Goal: Task Accomplishment & Management: Complete application form

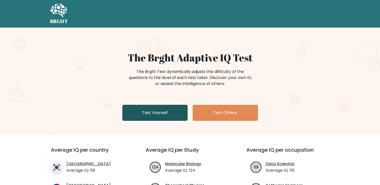
click at [167, 115] on link "Test Yourself" at bounding box center [154, 113] width 65 height 16
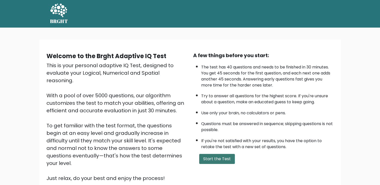
click at [206, 161] on button "Start the Test" at bounding box center [217, 159] width 36 height 10
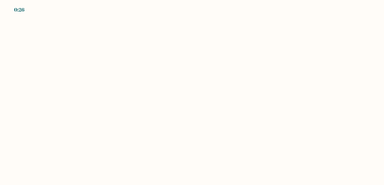
click at [151, 43] on body "0:26" at bounding box center [192, 92] width 384 height 185
click at [151, 43] on body "0:25" at bounding box center [192, 92] width 384 height 185
drag, startPoint x: 0, startPoint y: 0, endPoint x: 151, endPoint y: 43, distance: 156.7
click at [151, 43] on body "0:25" at bounding box center [192, 92] width 384 height 185
click at [151, 43] on body "0:24" at bounding box center [192, 92] width 384 height 185
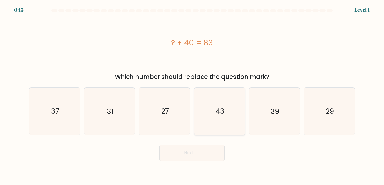
click at [231, 110] on icon "43" at bounding box center [219, 111] width 47 height 47
click at [192, 95] on input "d. 43" at bounding box center [192, 94] width 0 height 3
radio input "true"
click at [206, 154] on button "Next" at bounding box center [191, 153] width 65 height 16
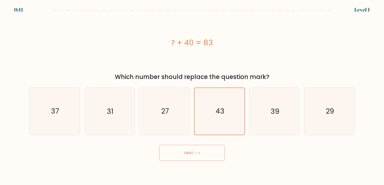
click at [206, 154] on button "Next" at bounding box center [191, 153] width 65 height 16
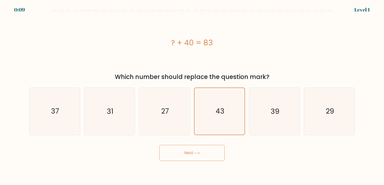
click at [206, 154] on button "Next" at bounding box center [191, 153] width 65 height 16
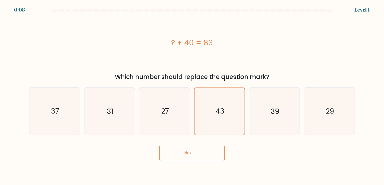
click at [206, 154] on button "Next" at bounding box center [191, 153] width 65 height 16
click at [207, 151] on button "Next" at bounding box center [191, 153] width 65 height 16
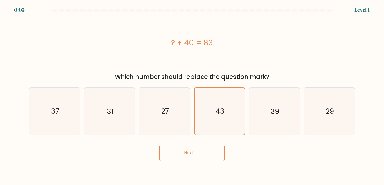
click at [207, 151] on button "Next" at bounding box center [191, 153] width 65 height 16
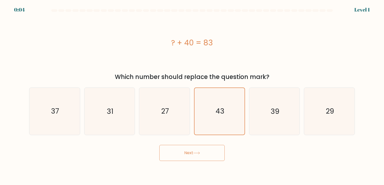
click at [207, 151] on button "Next" at bounding box center [191, 153] width 65 height 16
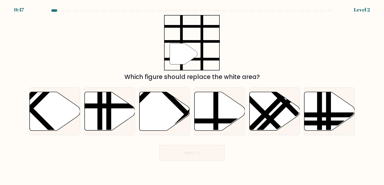
click at [207, 151] on button "Next" at bounding box center [191, 153] width 65 height 16
click at [234, 156] on div "Next" at bounding box center [192, 151] width 332 height 20
click at [204, 108] on icon at bounding box center [219, 111] width 50 height 39
click at [192, 95] on input "d." at bounding box center [192, 94] width 0 height 3
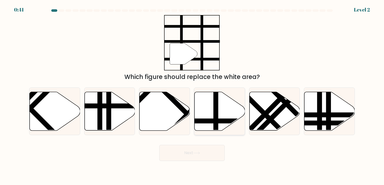
radio input "true"
click at [193, 152] on button "Next" at bounding box center [191, 153] width 65 height 16
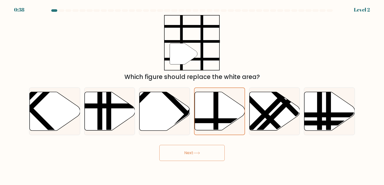
click at [193, 152] on button "Next" at bounding box center [191, 153] width 65 height 16
drag, startPoint x: 193, startPoint y: 152, endPoint x: 171, endPoint y: 155, distance: 22.3
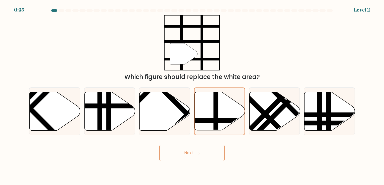
click at [171, 155] on button "Next" at bounding box center [191, 153] width 65 height 16
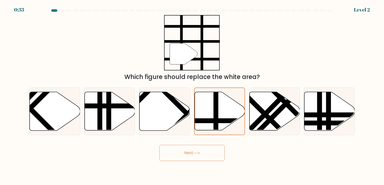
click at [171, 155] on button "Next" at bounding box center [191, 153] width 65 height 16
click at [186, 153] on button "Next" at bounding box center [191, 153] width 65 height 16
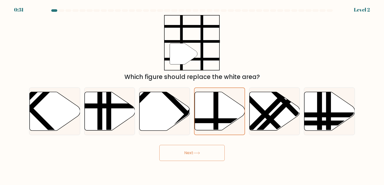
click at [186, 153] on button "Next" at bounding box center [191, 153] width 65 height 16
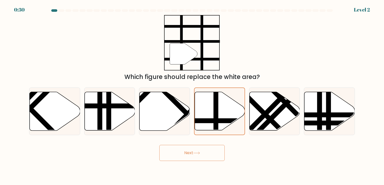
click at [186, 153] on button "Next" at bounding box center [191, 153] width 65 height 16
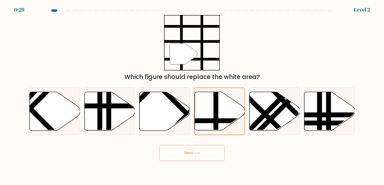
click at [186, 153] on button "Next" at bounding box center [191, 153] width 65 height 16
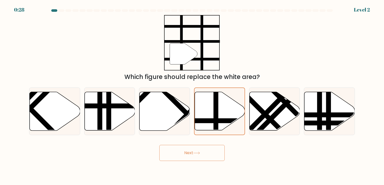
click at [186, 153] on button "Next" at bounding box center [191, 153] width 65 height 16
